Goal: Transaction & Acquisition: Purchase product/service

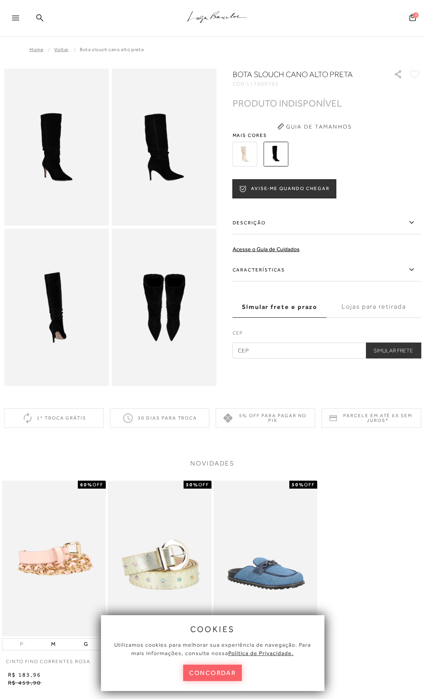
click at [356, 136] on span "Mais cores" at bounding box center [327, 135] width 189 height 5
click at [247, 155] on img at bounding box center [245, 154] width 25 height 25
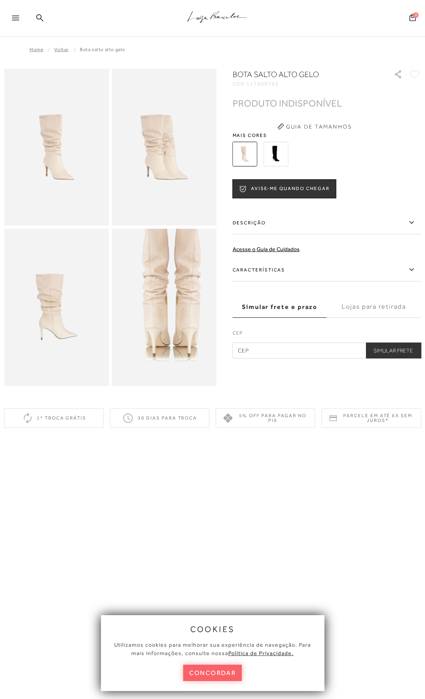
click at [156, 325] on img at bounding box center [172, 294] width 210 height 314
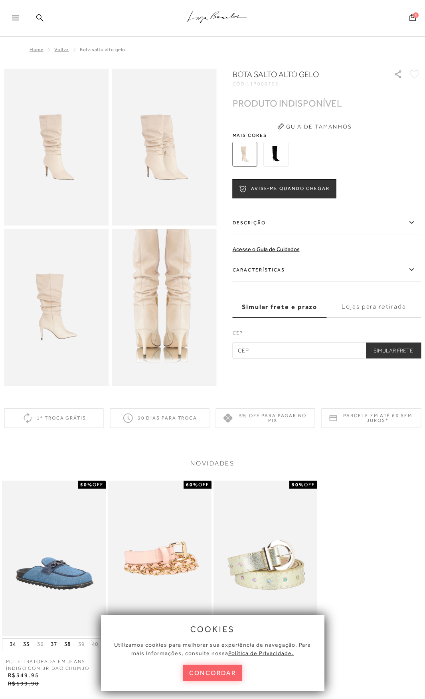
click at [166, 323] on img at bounding box center [163, 295] width 210 height 314
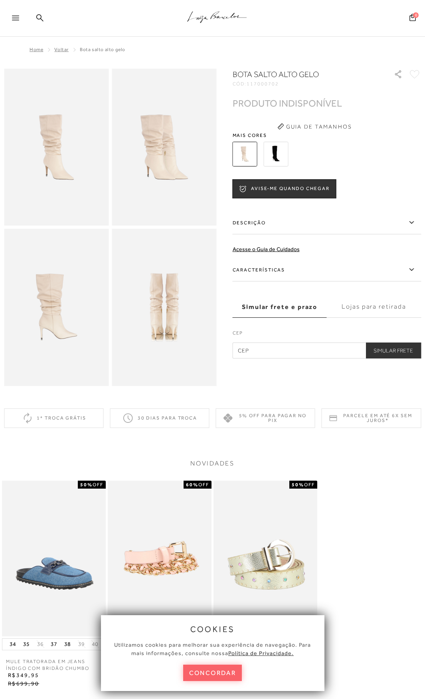
click at [64, 312] on img at bounding box center [56, 307] width 105 height 157
click at [163, 154] on img at bounding box center [164, 147] width 105 height 157
click at [167, 148] on img at bounding box center [164, 147] width 105 height 157
drag, startPoint x: 31, startPoint y: 8, endPoint x: 40, endPoint y: 15, distance: 11.2
click at [31, 8] on div ".a{fill-rule:evenodd;stroke:#000!important;stroke-width:0!important;}" at bounding box center [225, 18] width 399 height 37
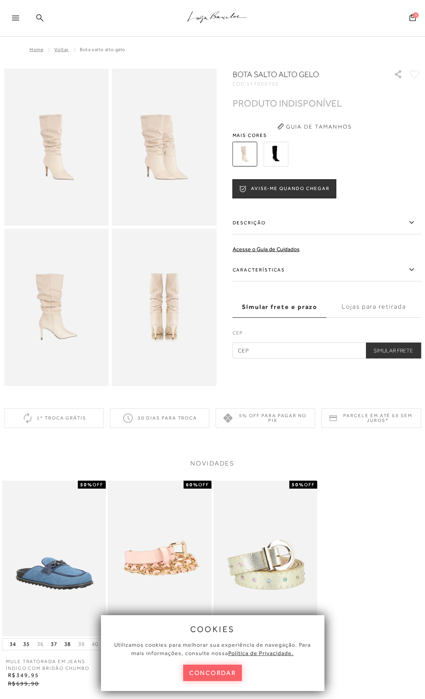
click at [40, 15] on icon at bounding box center [39, 17] width 7 height 7
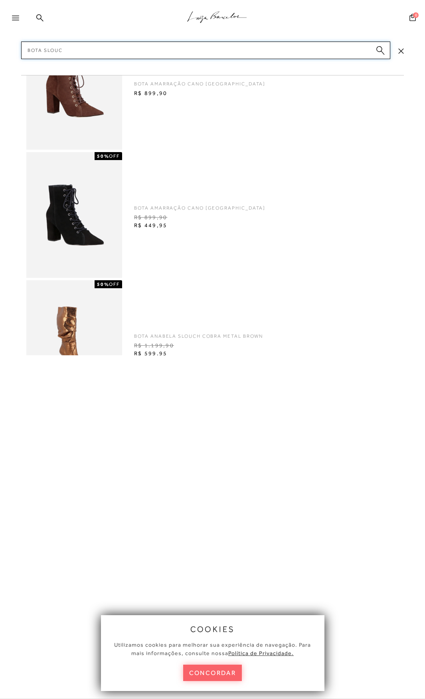
type input "bota slouch"
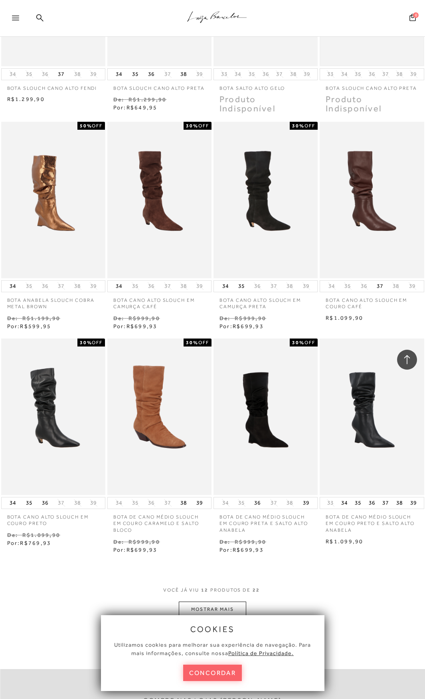
scroll to position [240, 0]
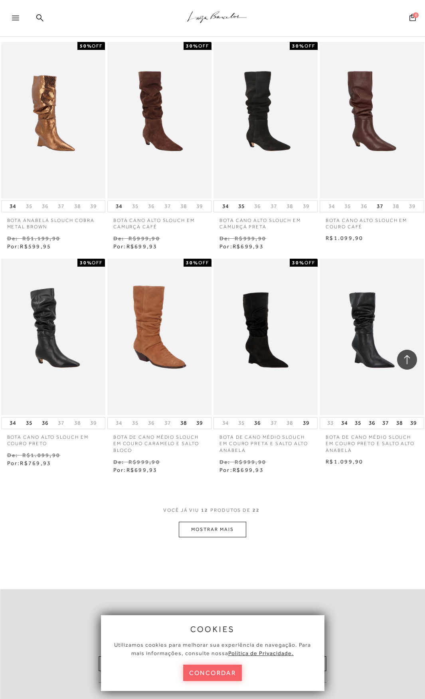
click at [228, 527] on button "MOSTRAR MAIS" at bounding box center [212, 530] width 67 height 16
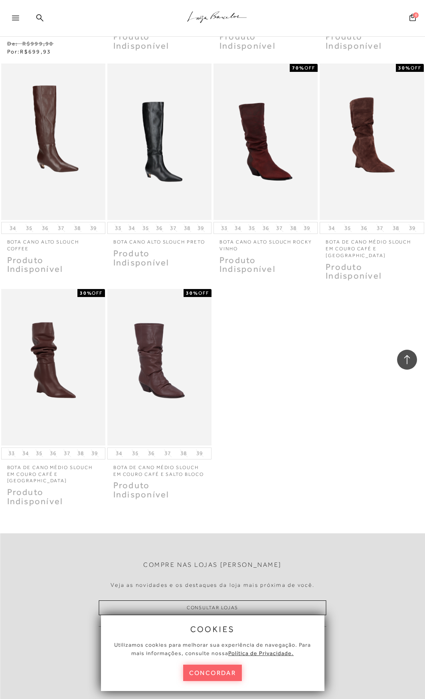
scroll to position [719, 0]
